Goal: Task Accomplishment & Management: Use online tool/utility

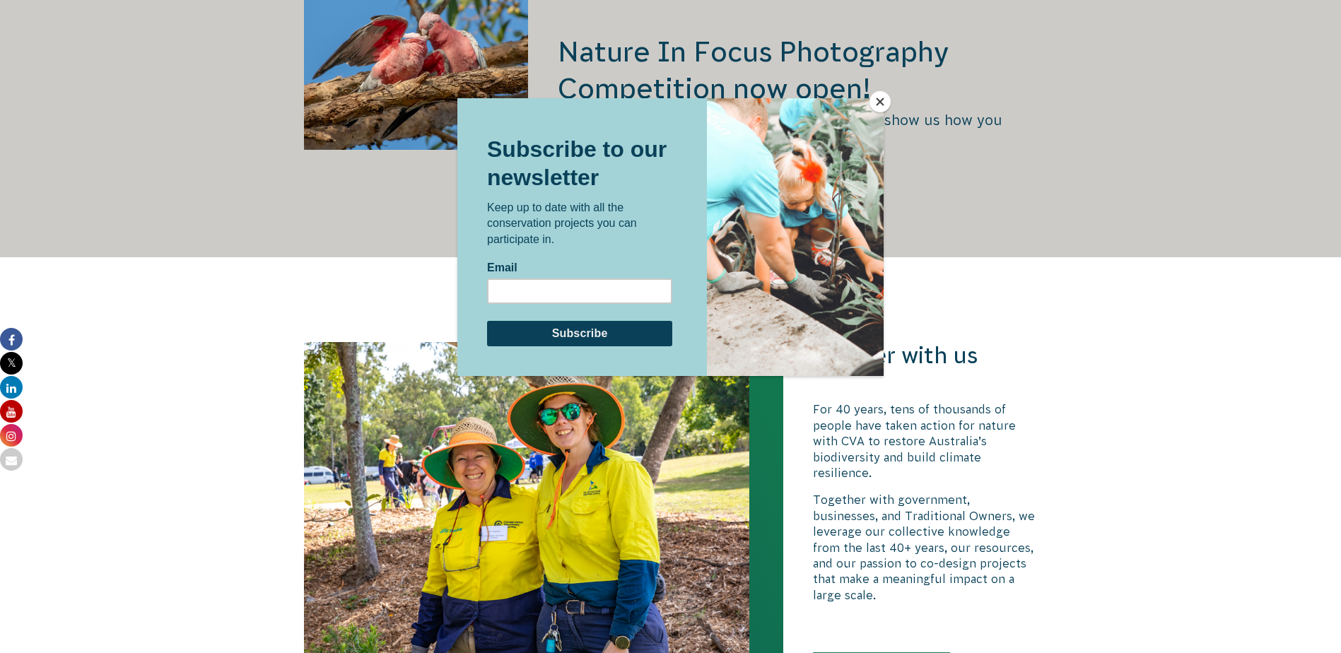
scroll to position [2544, 0]
click at [880, 95] on button "Close" at bounding box center [879, 101] width 21 height 21
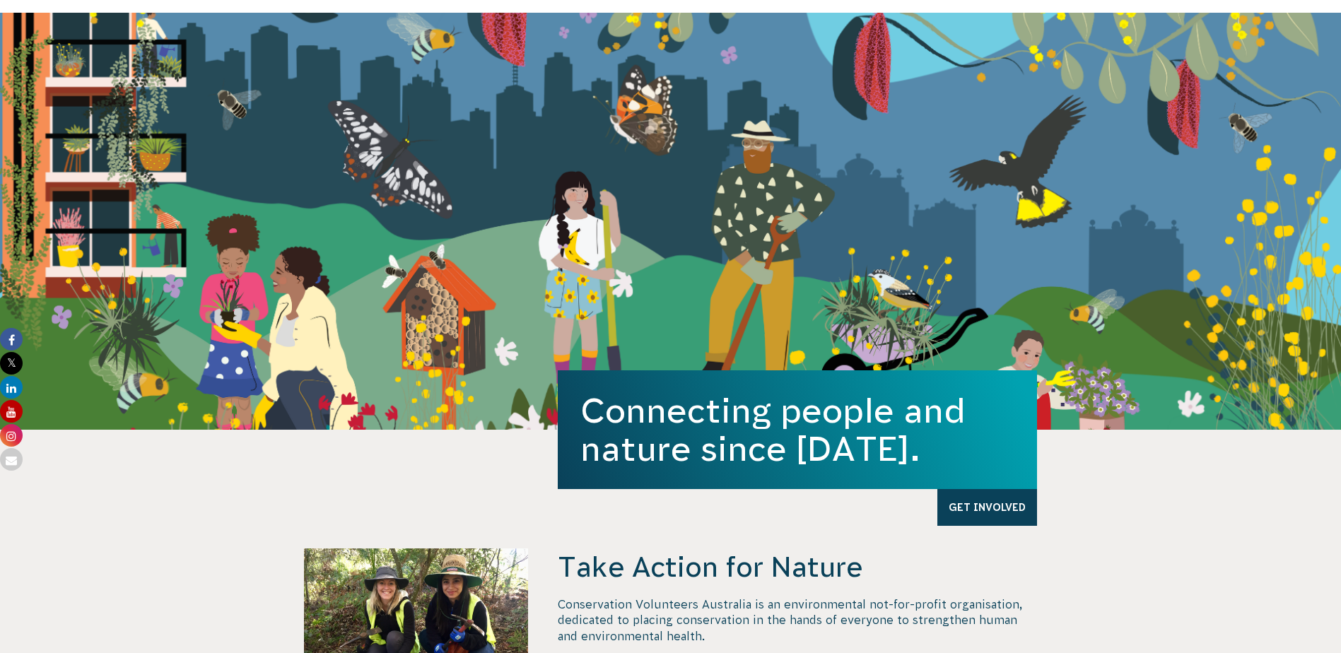
scroll to position [0, 0]
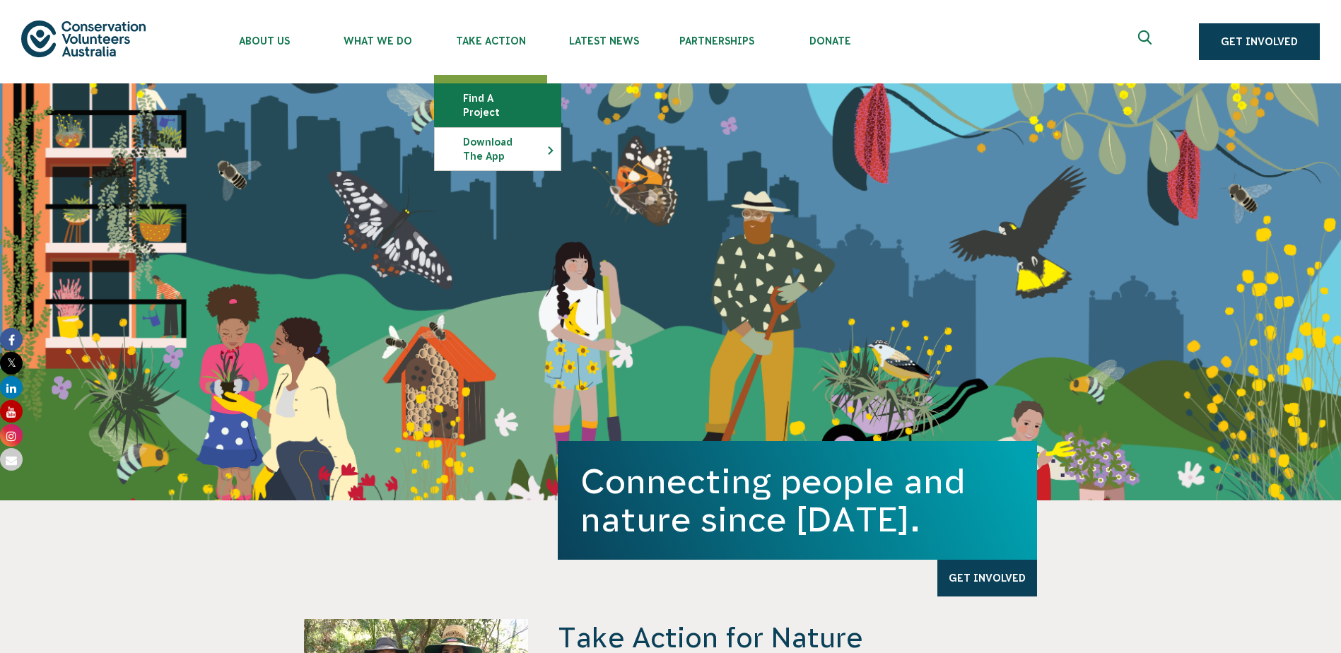
click at [518, 90] on link "Find a project" at bounding box center [498, 105] width 126 height 42
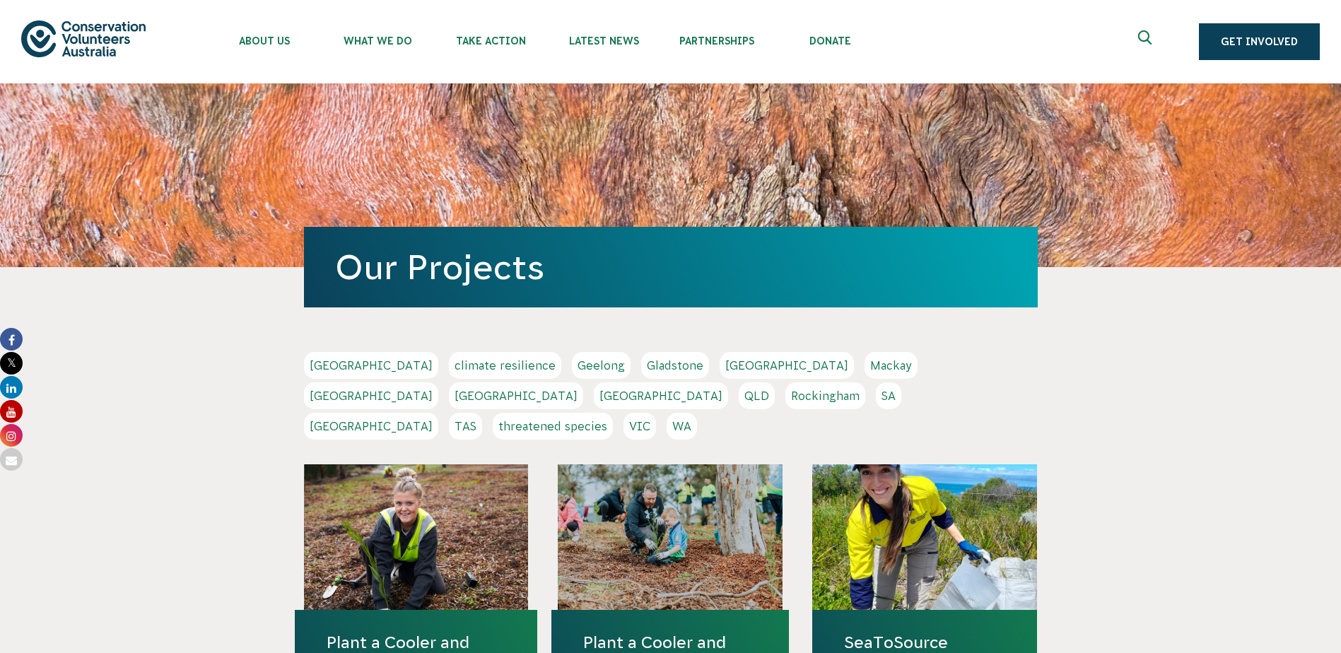
click at [482, 413] on link "TAS" at bounding box center [465, 426] width 33 height 27
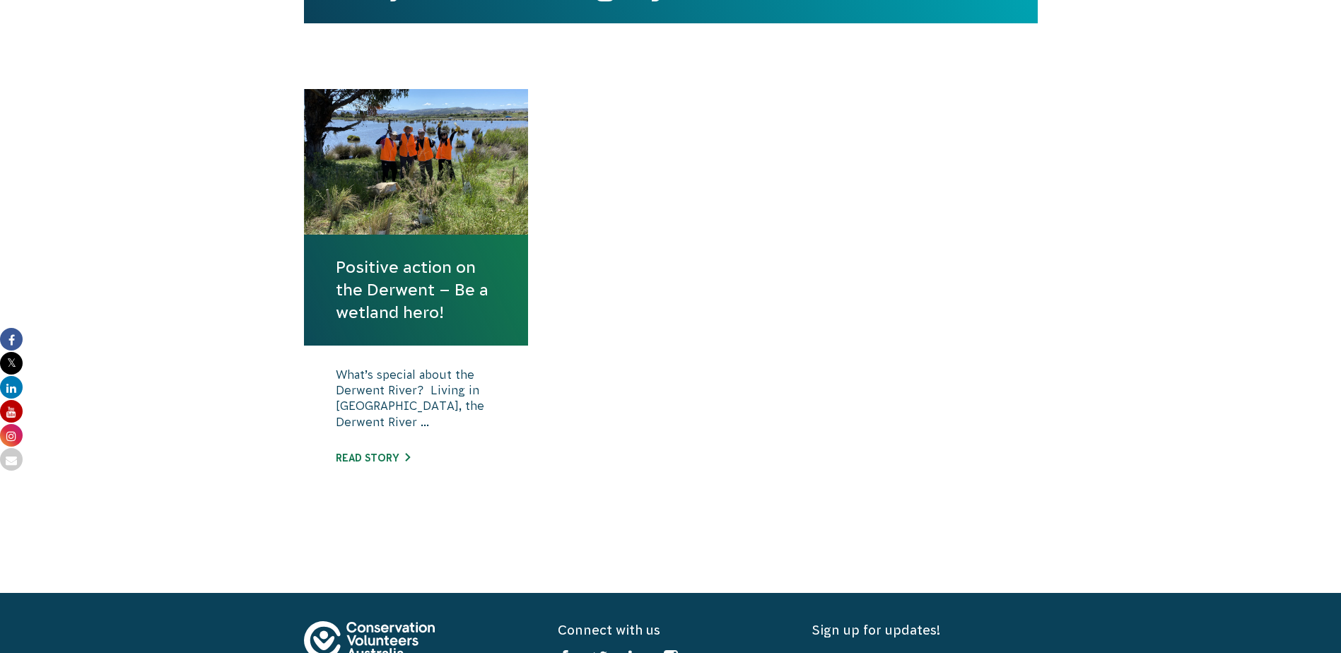
scroll to position [424, 0]
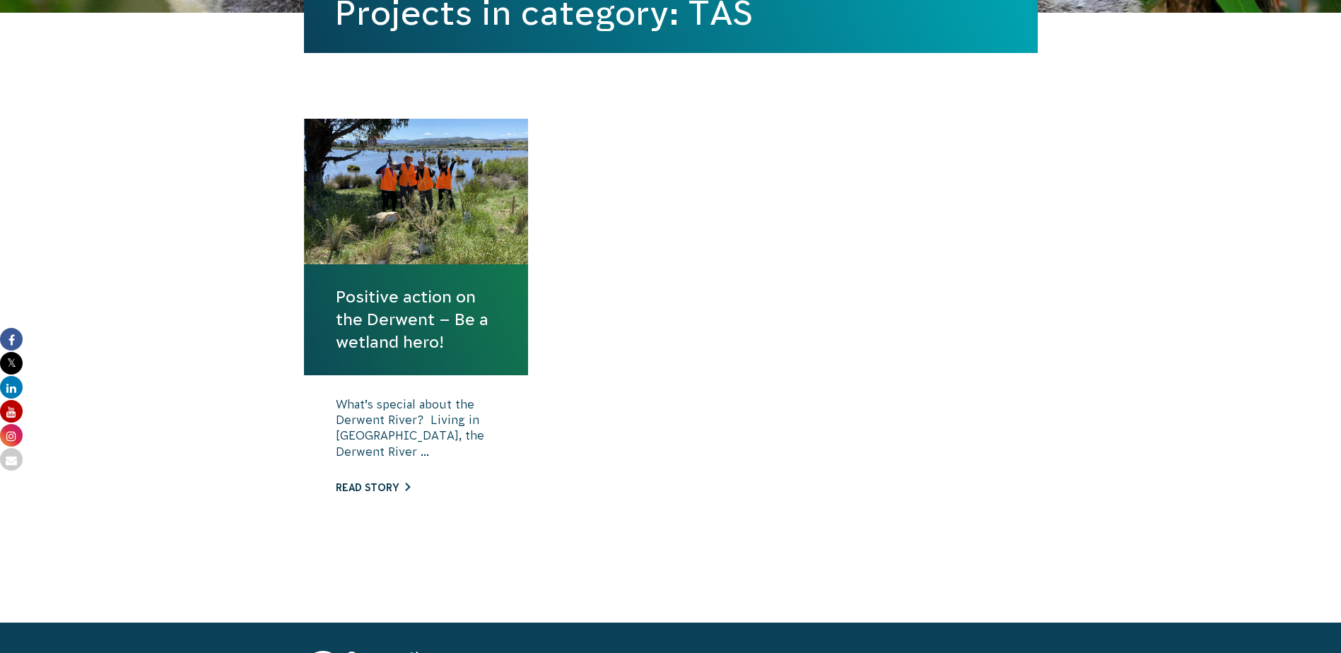
click at [363, 491] on link "Read story" at bounding box center [373, 487] width 74 height 11
